Goal: Find specific page/section: Find specific page/section

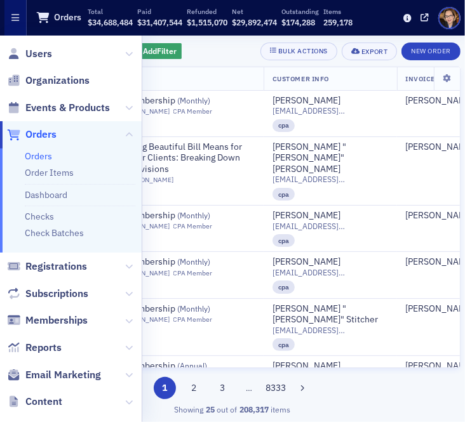
scroll to position [349, 0]
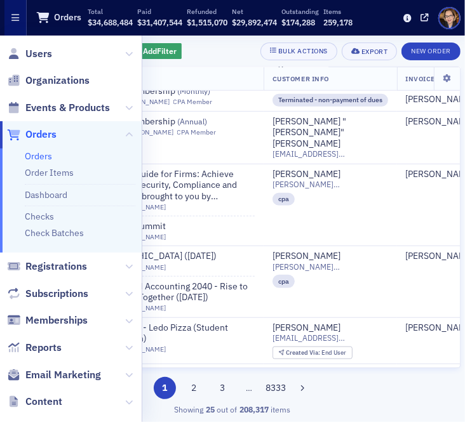
click at [45, 134] on span "Orders" at bounding box center [40, 135] width 31 height 14
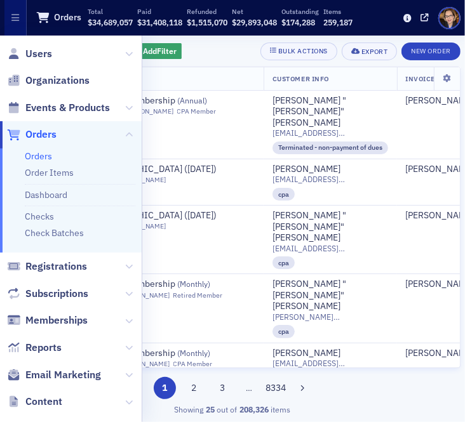
click at [359, 387] on div "1 2 3 … 8334" at bounding box center [232, 388] width 456 height 22
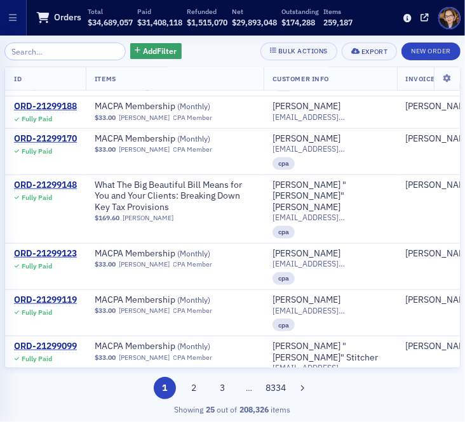
scroll to position [696, 0]
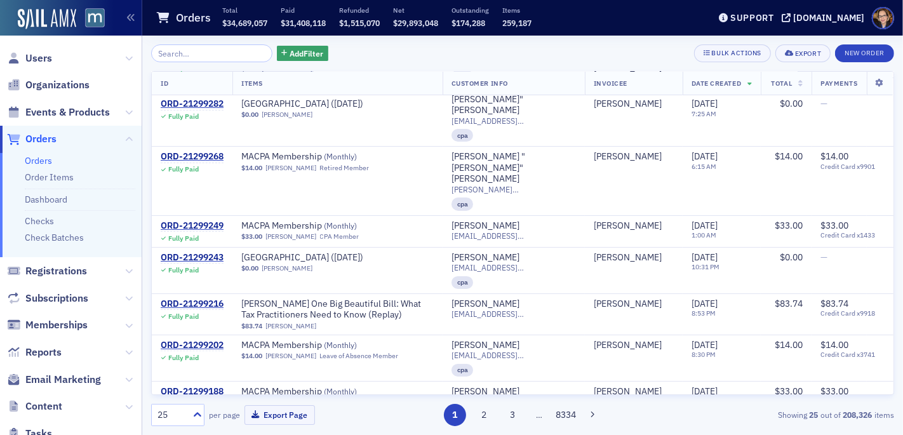
scroll to position [586, 0]
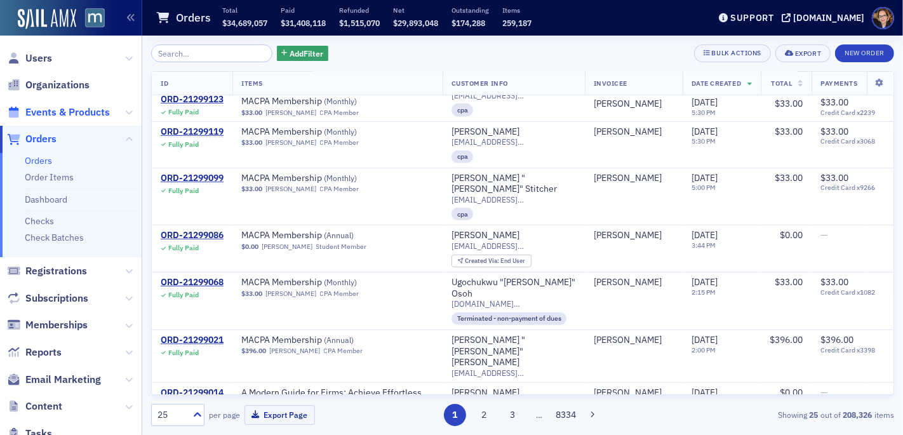
click at [64, 106] on span "Events & Products" at bounding box center [67, 112] width 84 height 14
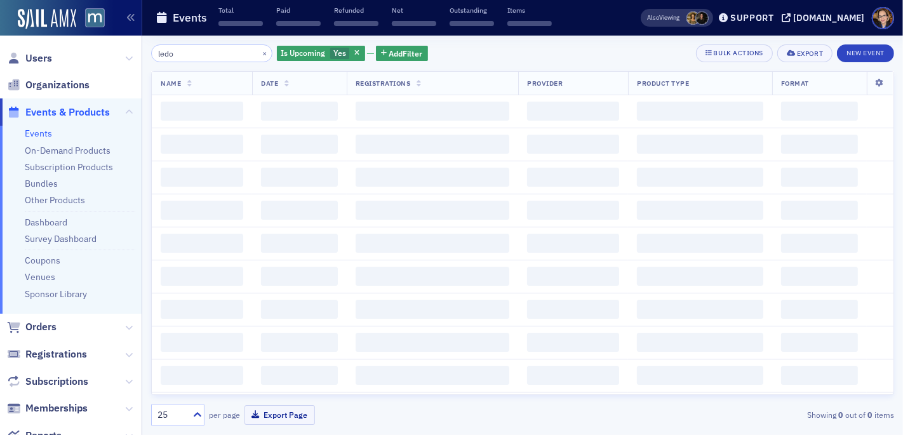
type input "ledo"
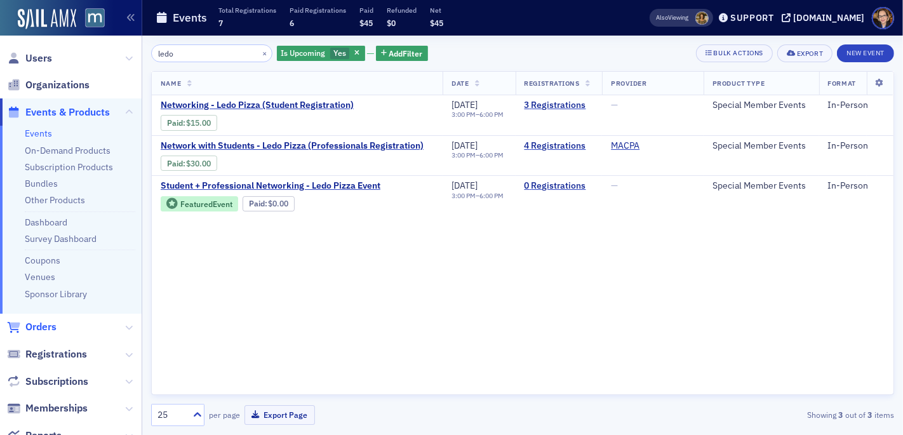
click at [39, 327] on span "Orders" at bounding box center [40, 327] width 31 height 14
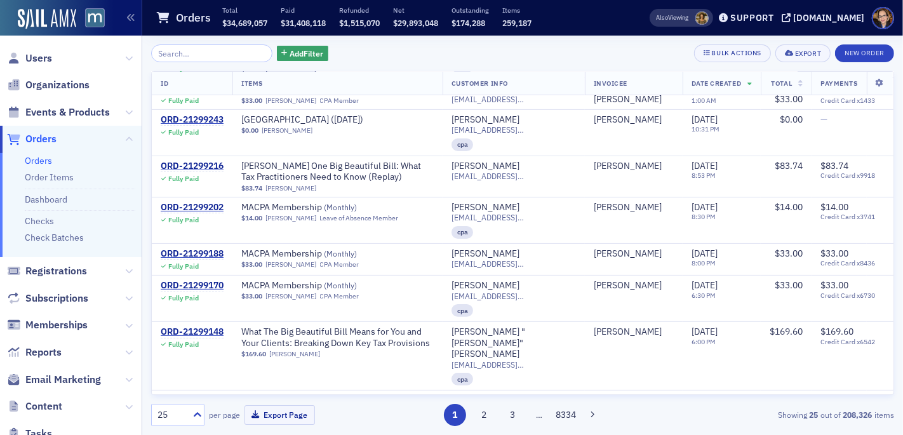
scroll to position [503, 0]
